Goal: Check status: Check status

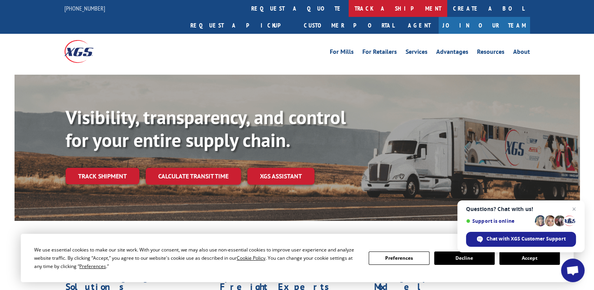
click at [349, 9] on link "track a shipment" at bounding box center [398, 8] width 99 height 17
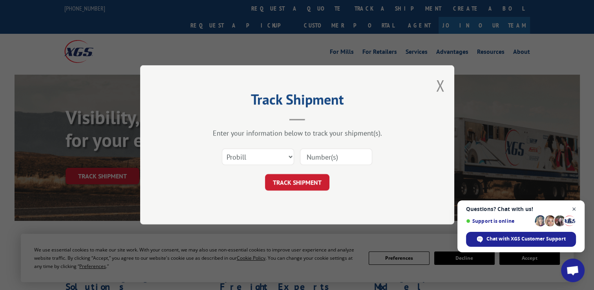
click at [575, 208] on span "Open chat" at bounding box center [574, 209] width 10 height 10
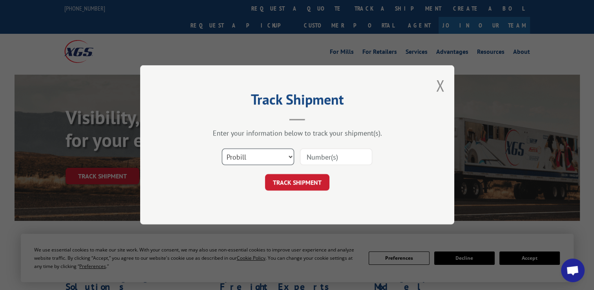
click at [291, 158] on select "Select category... Probill BOL PO" at bounding box center [258, 157] width 72 height 16
select select "po"
click at [222, 149] on select "Select category... Probill BOL PO" at bounding box center [258, 157] width 72 height 16
click at [310, 156] on input at bounding box center [336, 157] width 72 height 16
paste input "100066846"
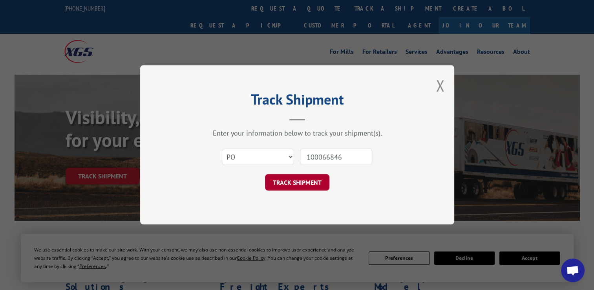
type input "100066846"
click at [315, 184] on button "TRACK SHIPMENT" at bounding box center [297, 182] width 64 height 16
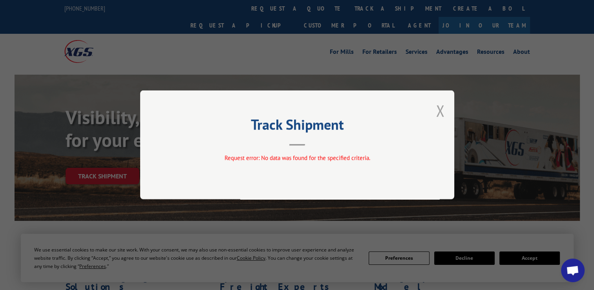
click at [439, 111] on button "Close modal" at bounding box center [440, 110] width 9 height 21
